Goal: Task Accomplishment & Management: Manage account settings

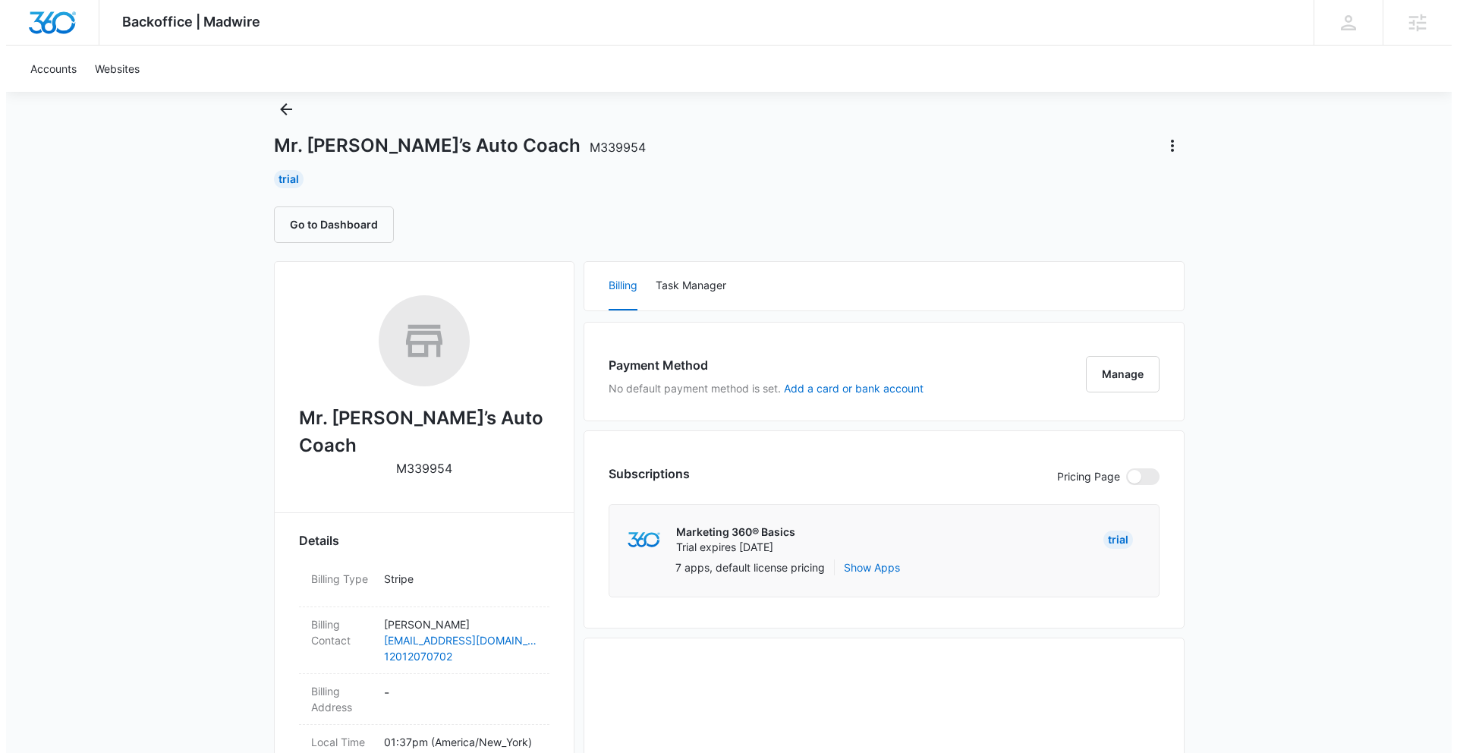
scroll to position [142, 0]
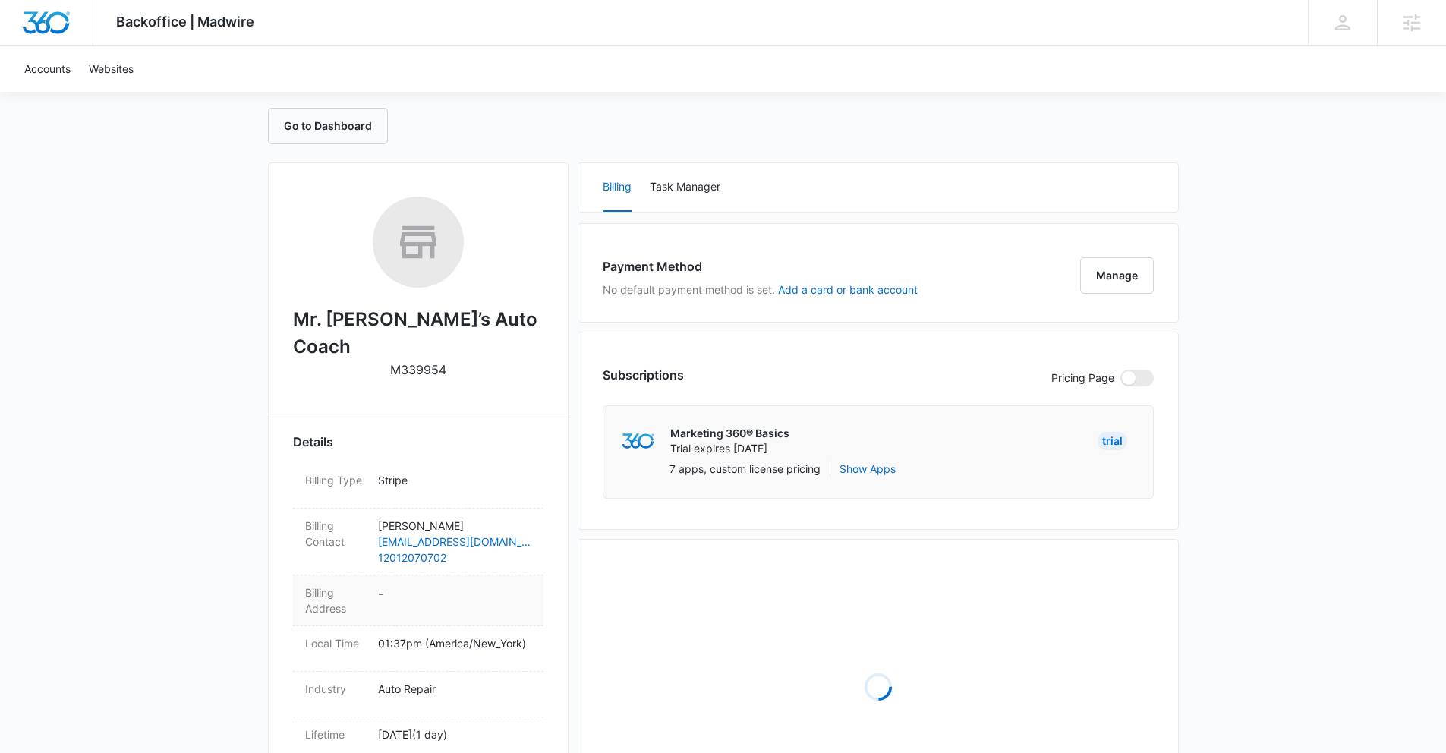
click at [383, 584] on dd "-" at bounding box center [454, 600] width 153 height 32
select select "US"
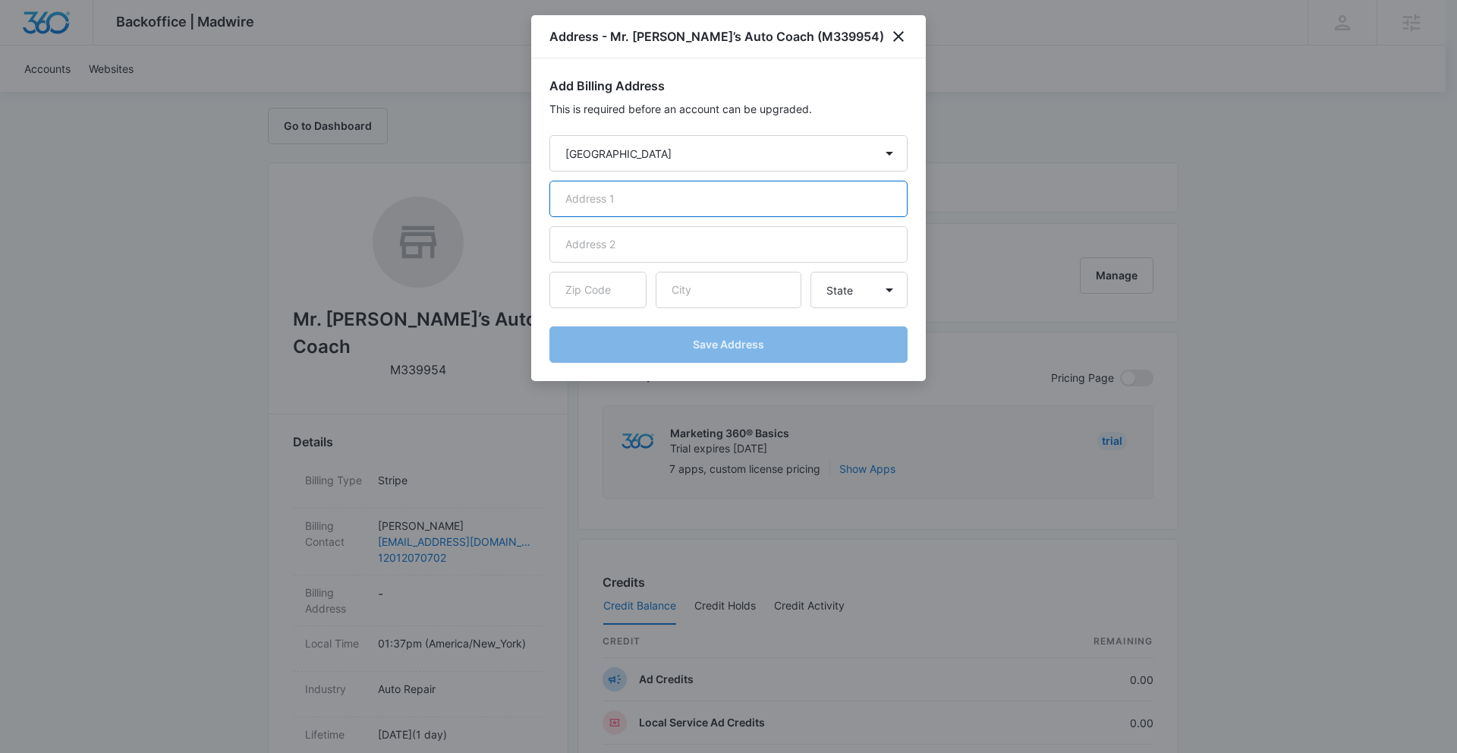
click at [662, 196] on input "text" at bounding box center [728, 199] width 358 height 36
paste input "[STREET_ADDRESS]"
type input "[STREET_ADDRESS]"
click at [682, 288] on input "text" at bounding box center [729, 290] width 146 height 36
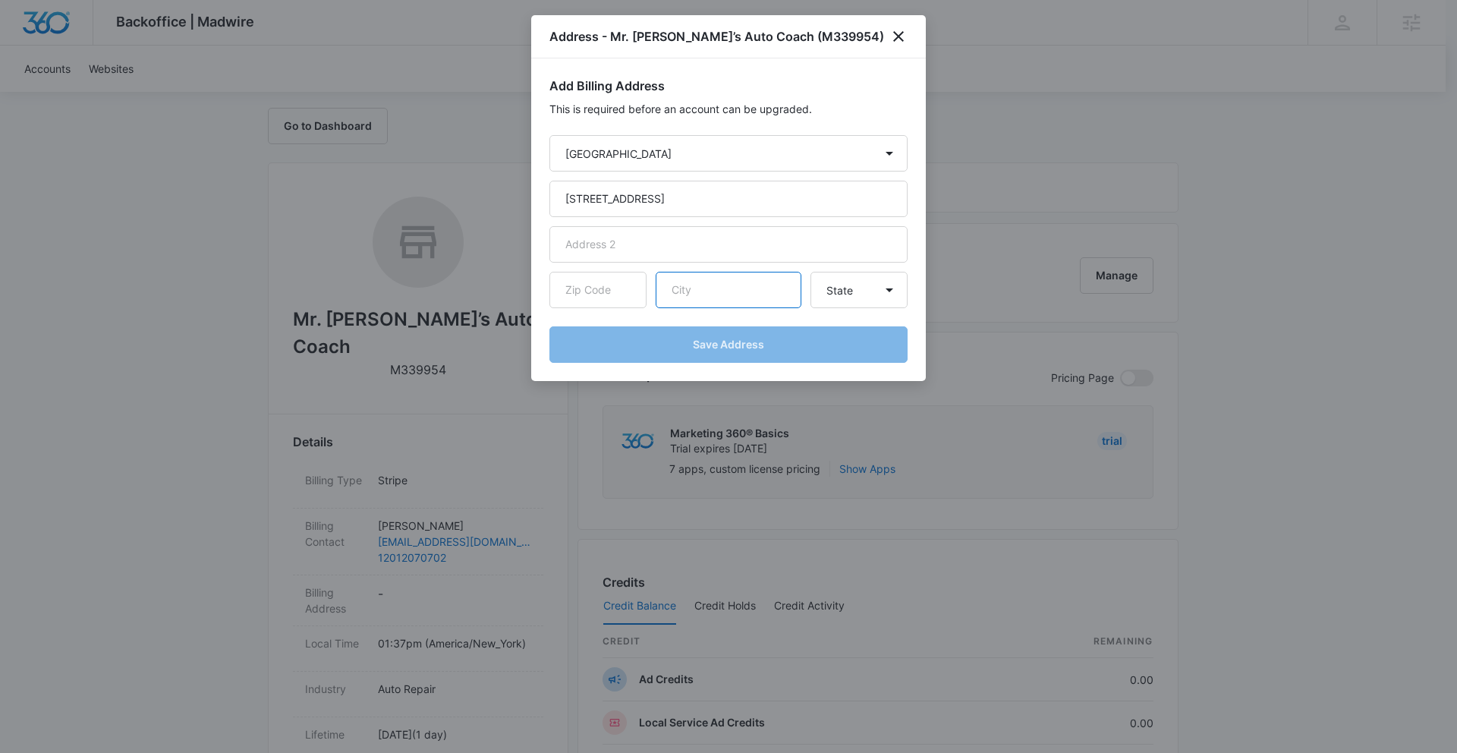
paste input "[PERSON_NAME]"
type input "[PERSON_NAME]"
click at [858, 290] on select "State [US_STATE] [US_STATE] [US_STATE] [US_STATE] [US_STATE] [US_STATE] [US_STA…" at bounding box center [858, 290] width 97 height 36
select select "NJ"
click at [810, 272] on select "State [US_STATE] [US_STATE] [US_STATE] [US_STATE] [US_STATE] [US_STATE] [US_STA…" at bounding box center [858, 290] width 97 height 36
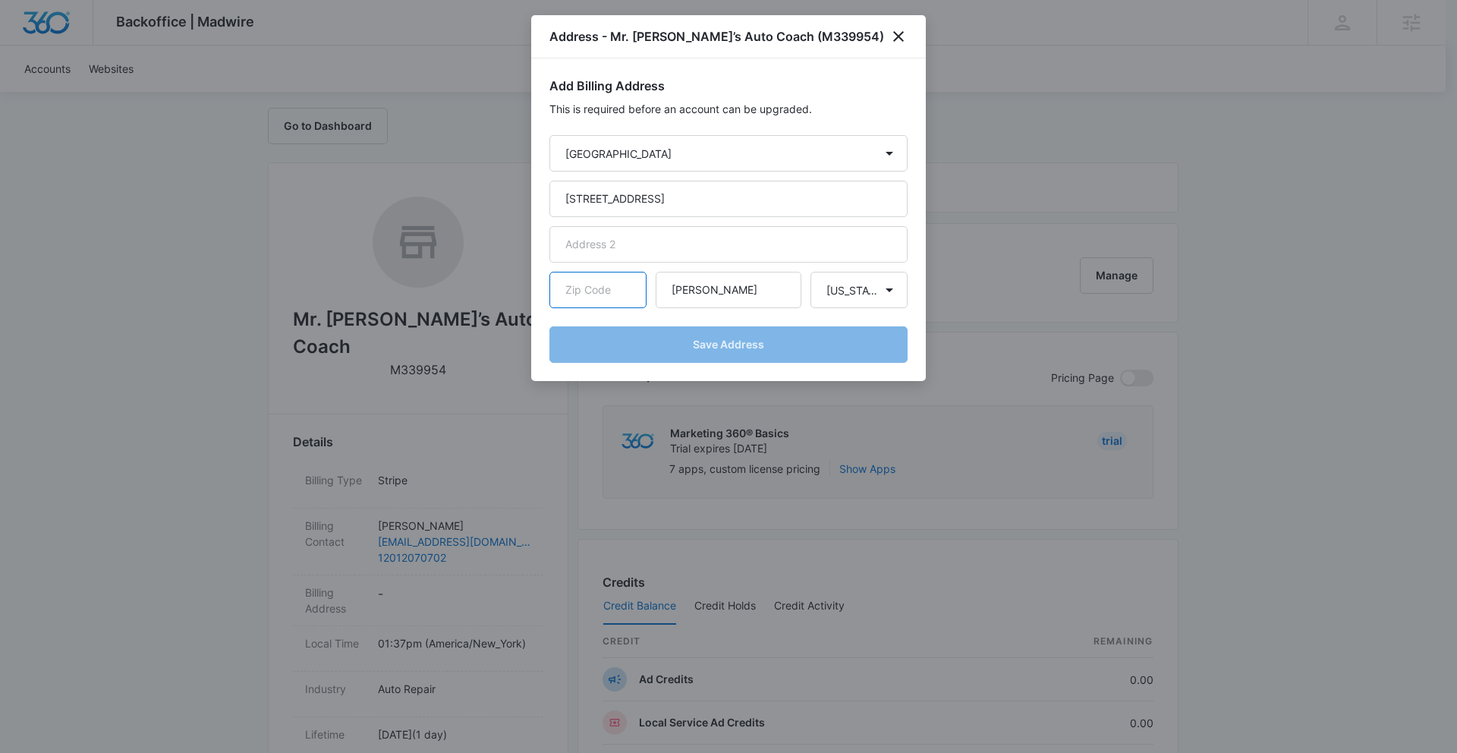
click at [583, 293] on input "text" at bounding box center [597, 290] width 97 height 36
click at [603, 293] on input "text" at bounding box center [597, 290] width 97 height 36
paste input "07059"
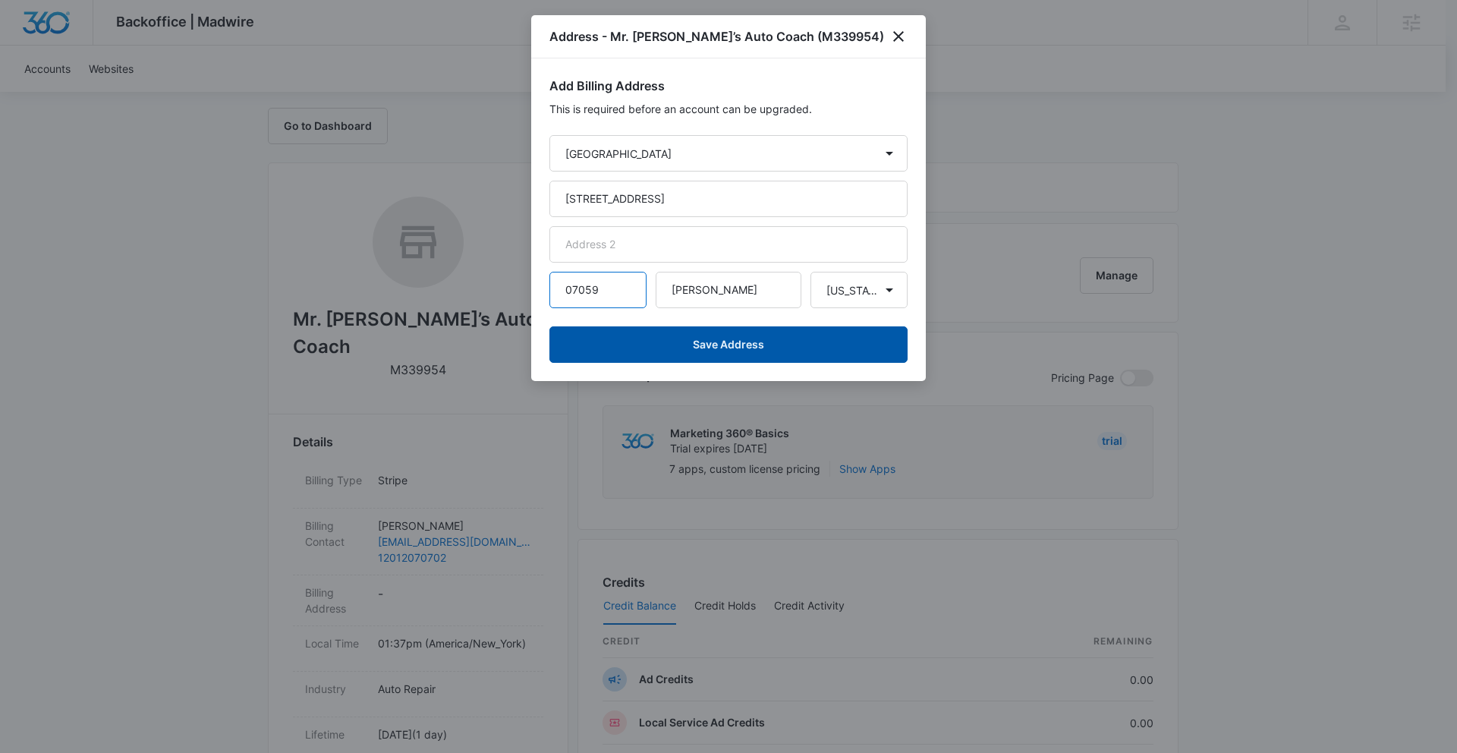
type input "07059"
click at [742, 344] on button "Save Address" at bounding box center [728, 344] width 358 height 36
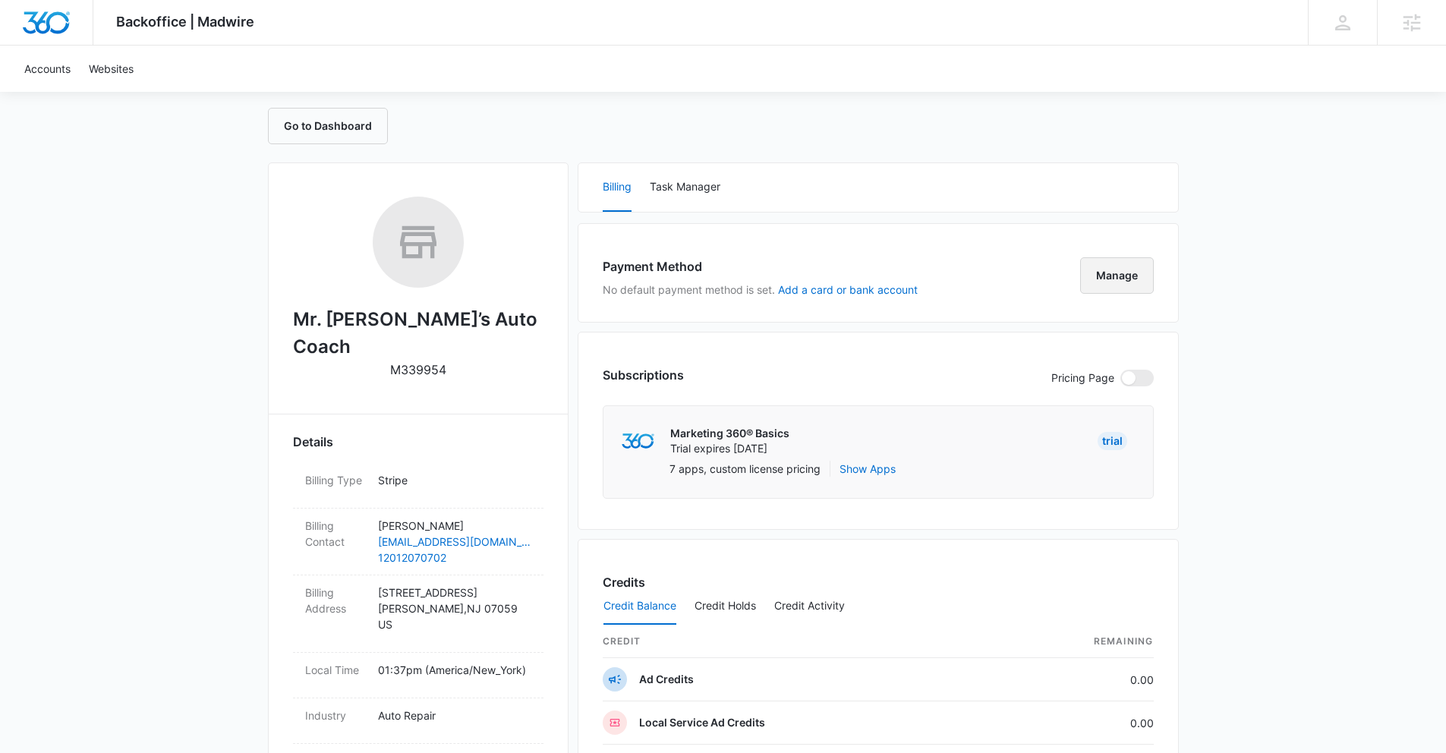
click at [1114, 276] on button "Manage" at bounding box center [1117, 275] width 74 height 36
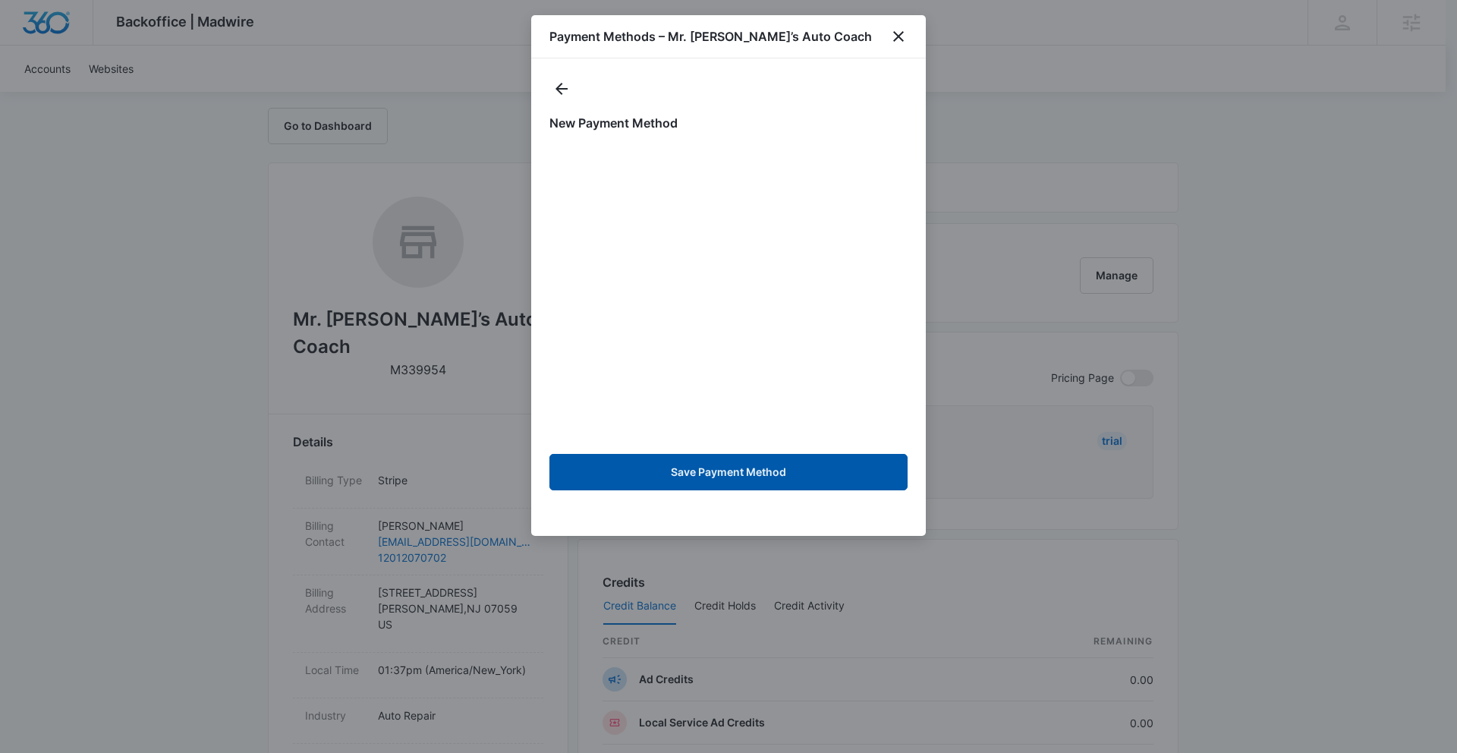
click at [729, 471] on button "Save Payment Method" at bounding box center [728, 472] width 358 height 36
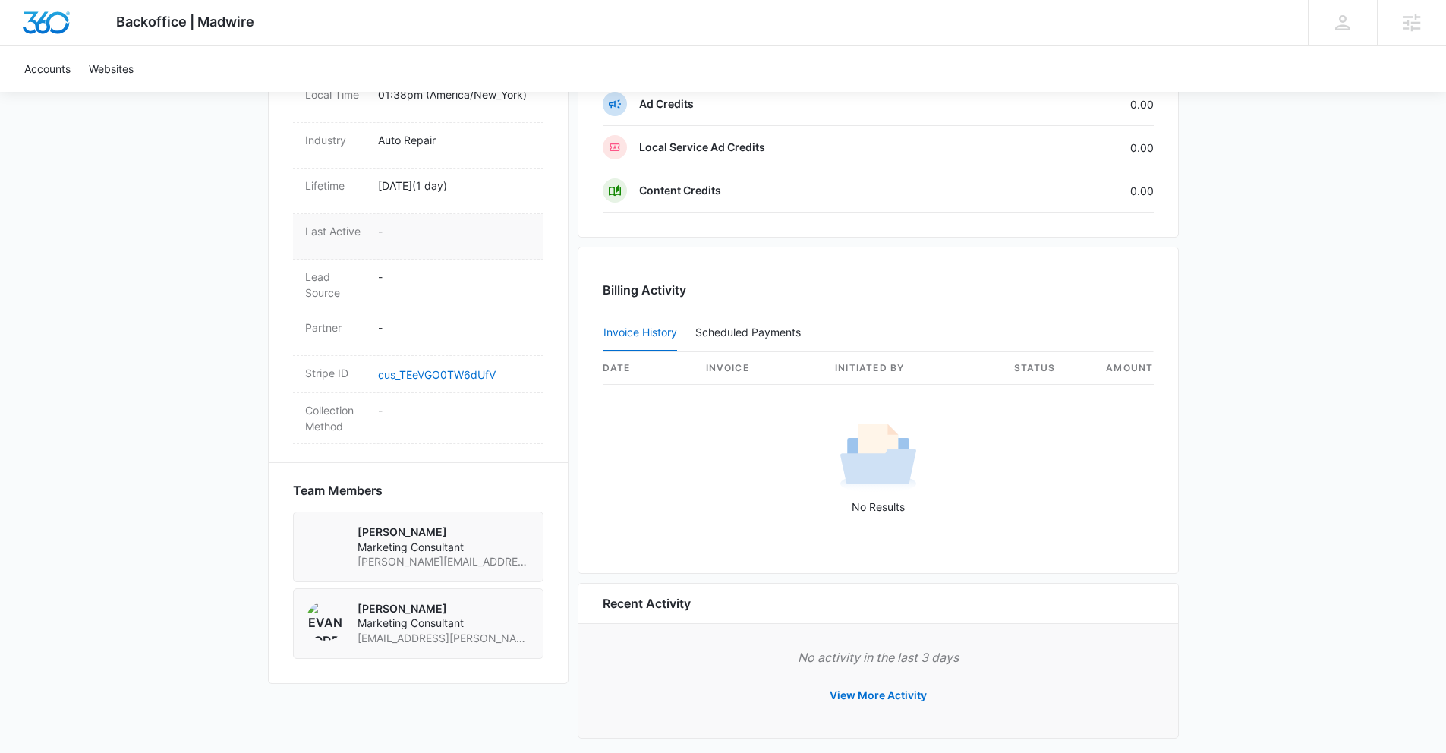
scroll to position [732, 0]
